Goal: Information Seeking & Learning: Learn about a topic

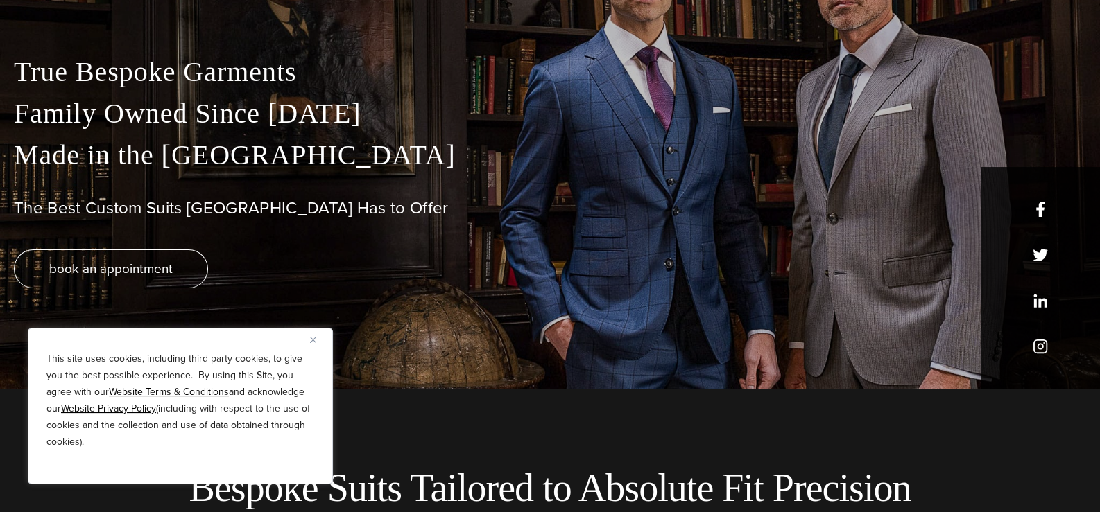
scroll to position [138, 0]
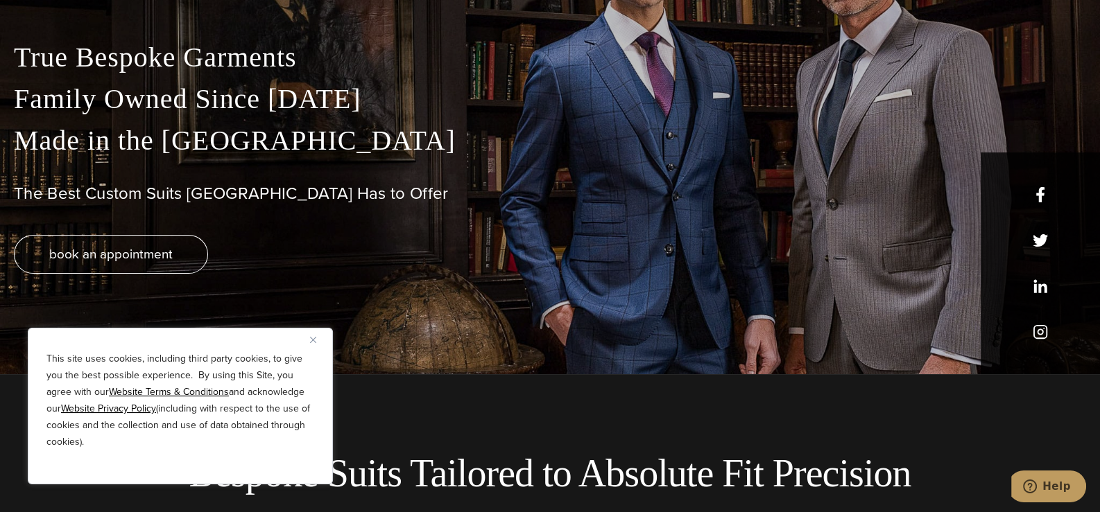
click at [315, 339] on img "Close" at bounding box center [313, 340] width 6 height 6
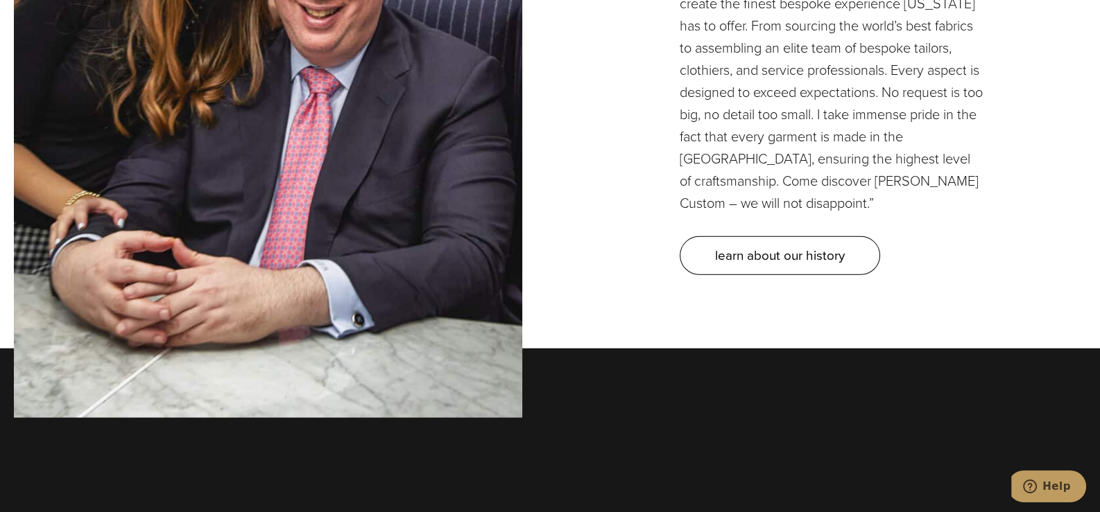
scroll to position [4161, 0]
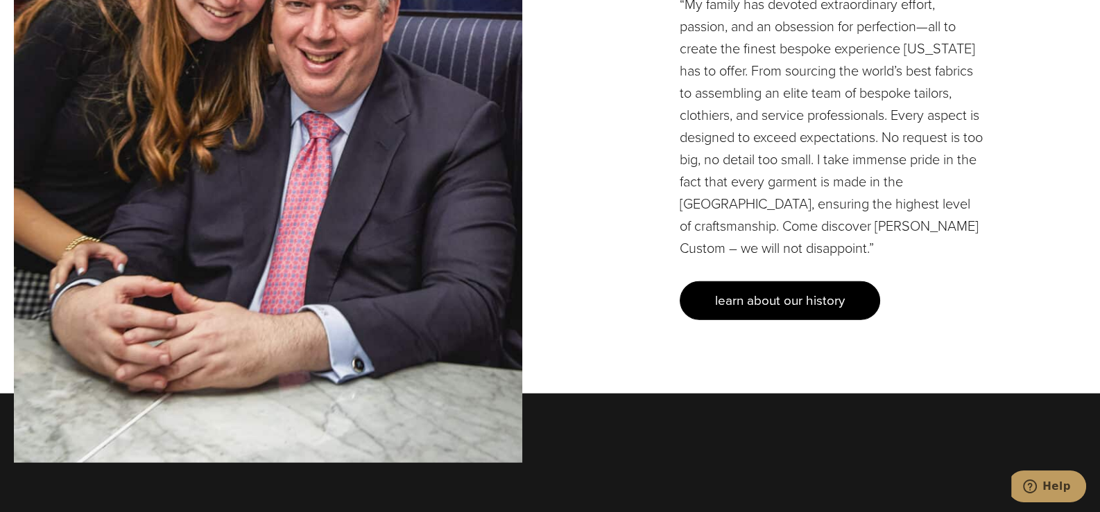
click at [809, 291] on span "learn about our history" at bounding box center [780, 301] width 130 height 20
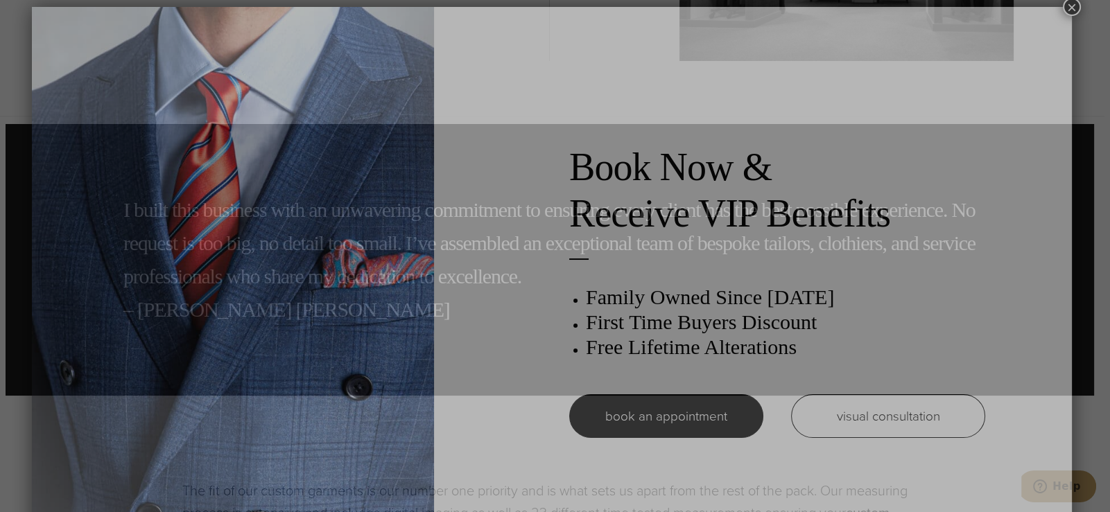
scroll to position [7, 0]
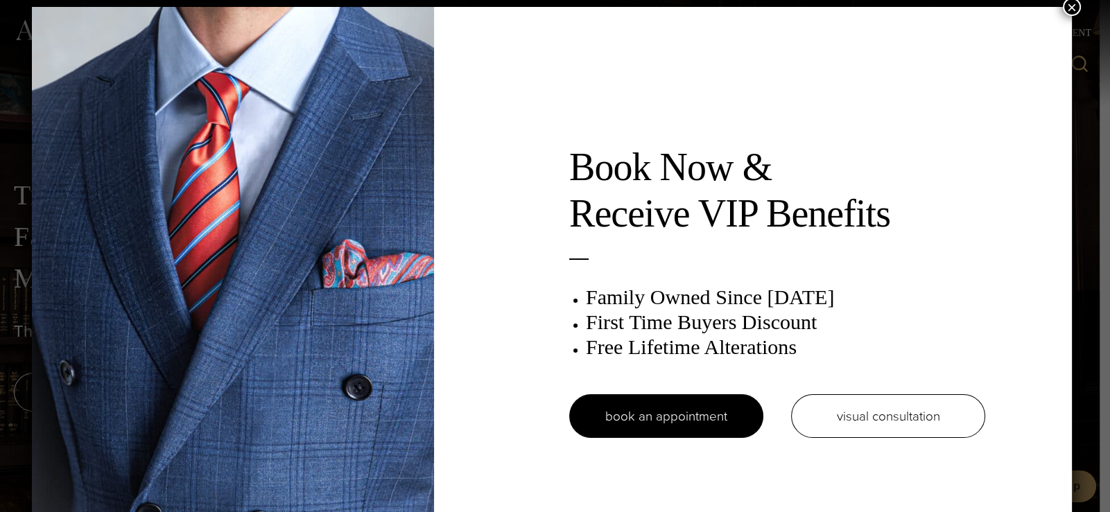
click at [1075, 5] on button "×" at bounding box center [1072, 7] width 18 height 18
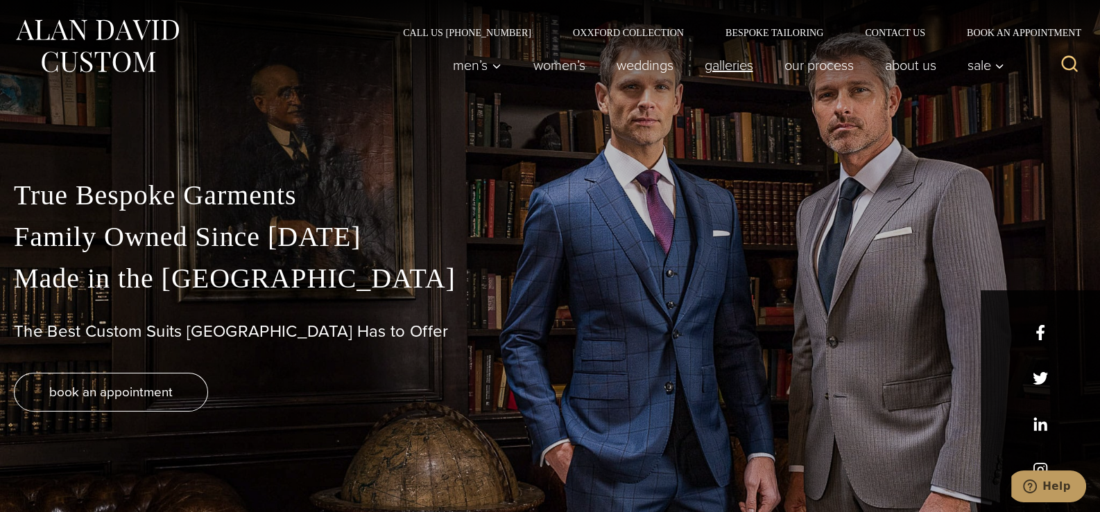
click at [716, 67] on link "Galleries" at bounding box center [729, 65] width 80 height 28
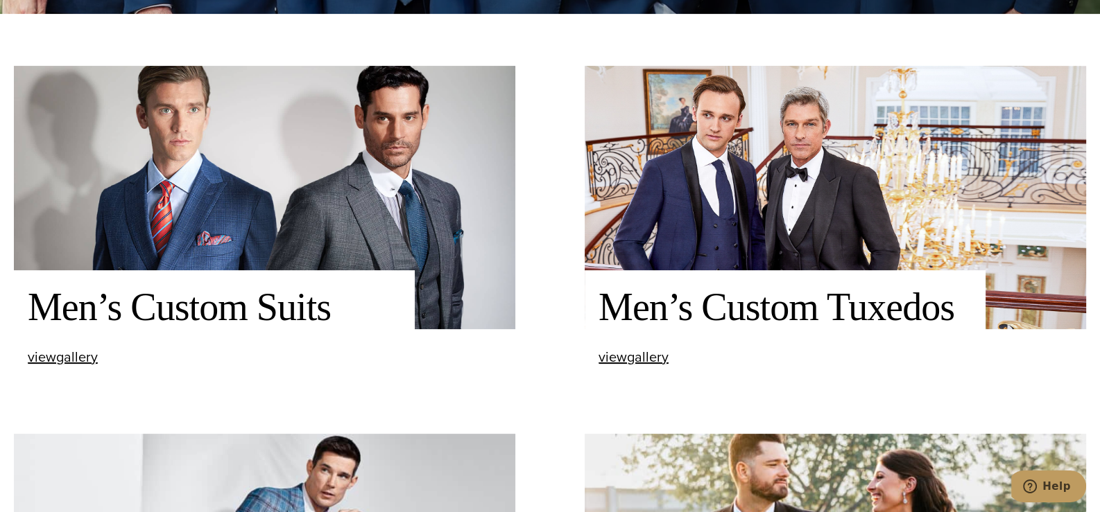
scroll to position [485, 0]
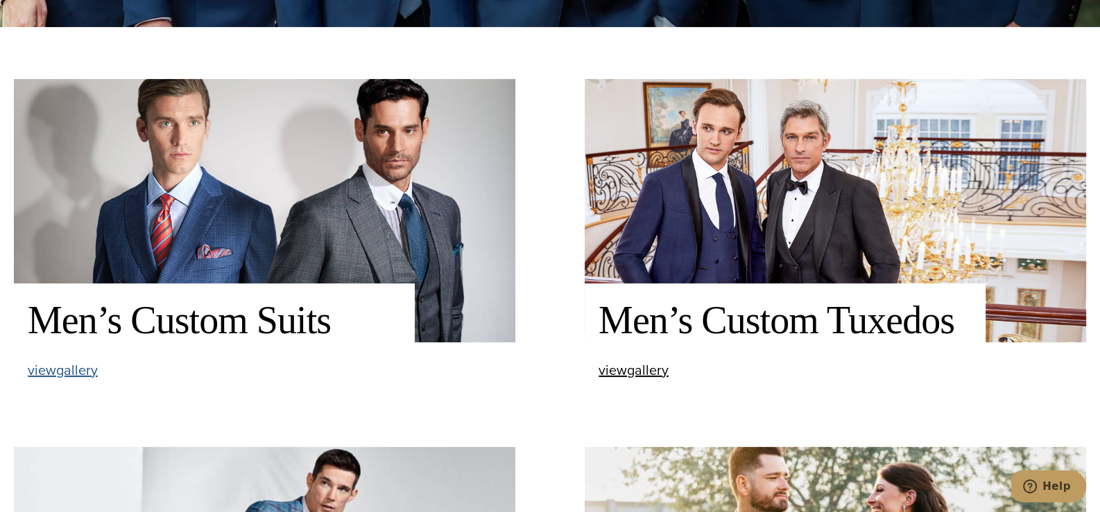
click at [76, 381] on span "view Men’s Custom Suits gallery" at bounding box center [63, 370] width 70 height 21
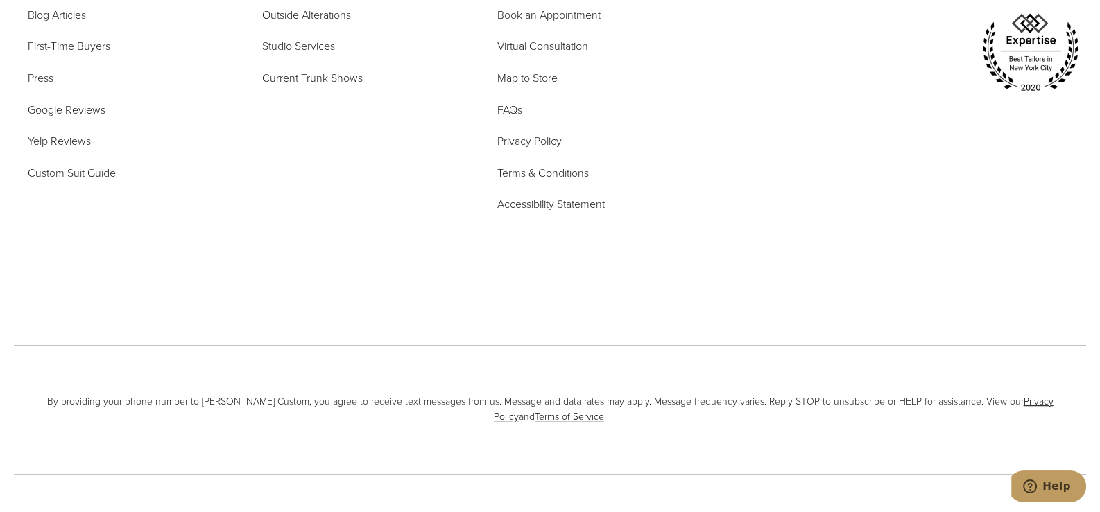
scroll to position [7628, 0]
